Goal: Obtain resource: Download file/media

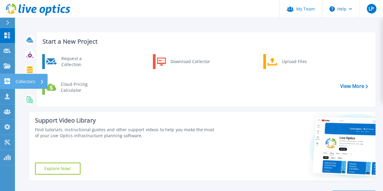
click at [7, 80] on icon at bounding box center [7, 81] width 7 height 6
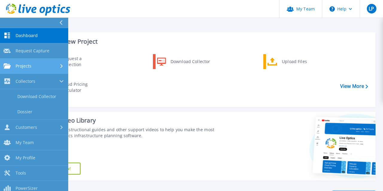
click at [17, 66] on span "Projects" at bounding box center [24, 65] width 16 height 5
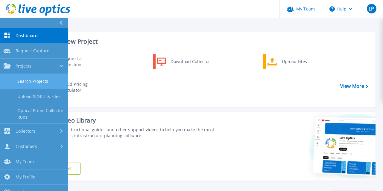
click at [29, 80] on link "Search Projects" at bounding box center [34, 81] width 68 height 15
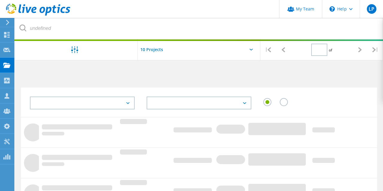
type input "1"
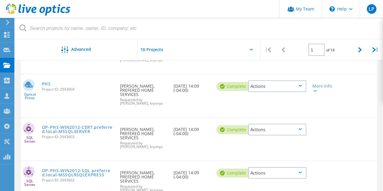
scroll to position [96, 0]
click at [300, 87] on icon at bounding box center [299, 86] width 3 height 2
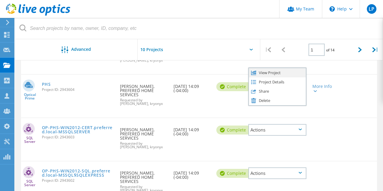
click at [272, 77] on div "View Project" at bounding box center [277, 72] width 57 height 9
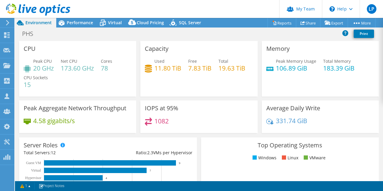
select select "USD"
click at [83, 23] on span "Performance" at bounding box center [80, 23] width 26 height 6
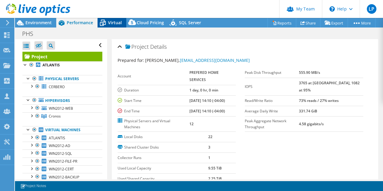
click at [114, 22] on span "Virtual" at bounding box center [115, 23] width 14 height 6
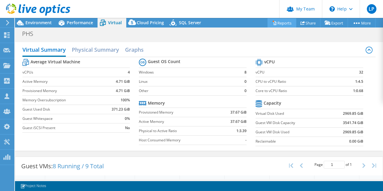
click at [277, 24] on link "Reports" at bounding box center [281, 22] width 29 height 9
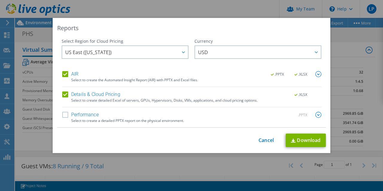
click at [66, 115] on label "Performance" at bounding box center [80, 115] width 36 height 6
click at [0, 0] on input "Performance" at bounding box center [0, 0] width 0 height 0
click at [300, 138] on link "Download" at bounding box center [306, 140] width 40 height 13
click at [103, 97] on label "Details & Cloud Pricing" at bounding box center [91, 94] width 58 height 6
click at [0, 0] on input "Details & Cloud Pricing" at bounding box center [0, 0] width 0 height 0
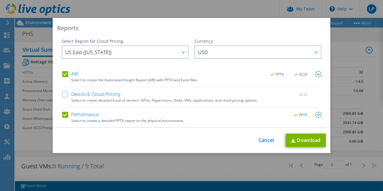
click at [89, 91] on label "Details & Cloud Pricing" at bounding box center [91, 94] width 58 height 6
click at [0, 0] on input "Details & Cloud Pricing" at bounding box center [0, 0] width 0 height 0
click at [131, 42] on div "Select Region for Cloud Pricing" at bounding box center [125, 41] width 127 height 6
